Goal: Information Seeking & Learning: Understand process/instructions

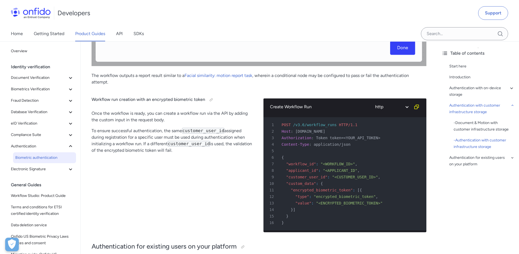
scroll to position [2225, 0]
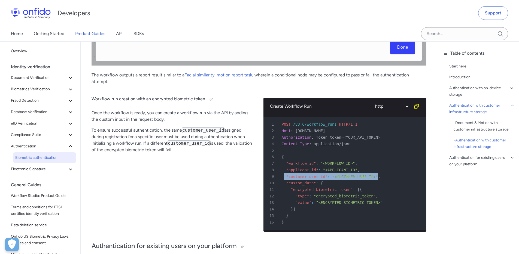
drag, startPoint x: 283, startPoint y: 177, endPoint x: 377, endPoint y: 177, distance: 93.7
click at [377, 177] on div "9 "customer_user_id" : "<CUSTOMER_USER_ID>" ," at bounding box center [342, 177] width 153 height 7
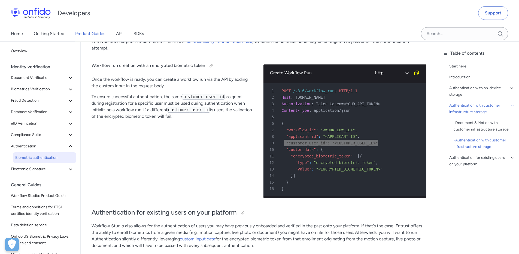
scroll to position [2259, 0]
click at [297, 183] on div "15 }" at bounding box center [342, 183] width 153 height 7
click at [291, 142] on span ""customer_user_id"" at bounding box center [306, 143] width 41 height 4
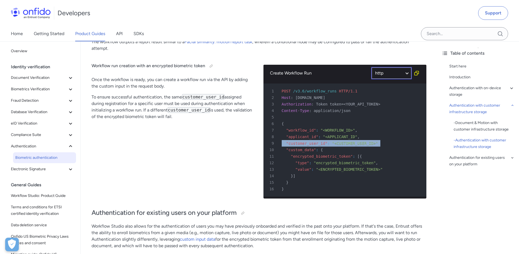
click at [407, 74] on select "http bash" at bounding box center [391, 73] width 41 height 13
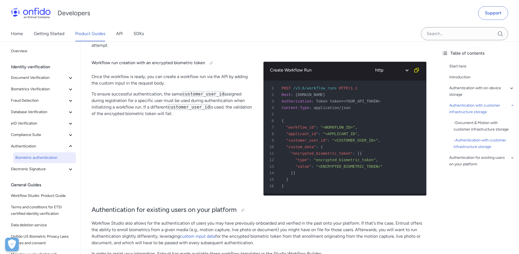
click at [301, 141] on span ""customer_user_id"" at bounding box center [306, 140] width 41 height 4
copy span "customer_user_id"
